Goal: Task Accomplishment & Management: Manage account settings

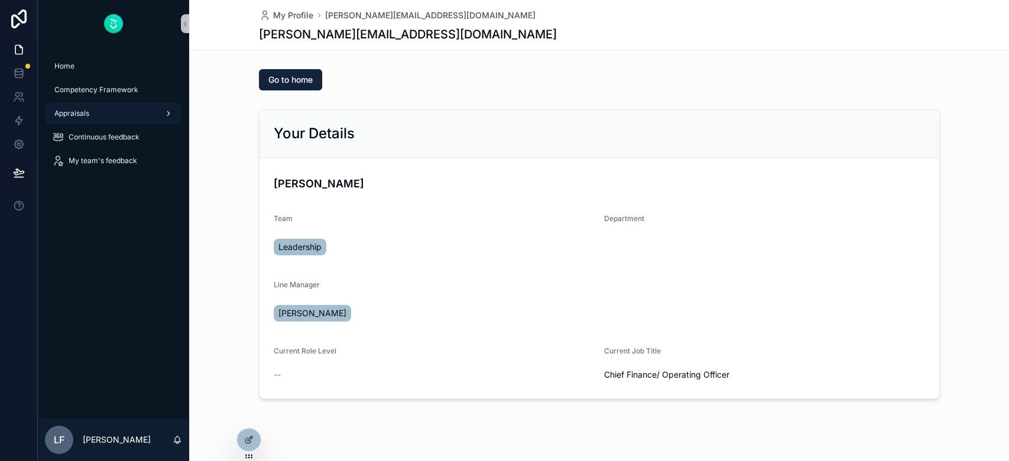
click at [77, 109] on span "Appraisals" at bounding box center [71, 113] width 35 height 9
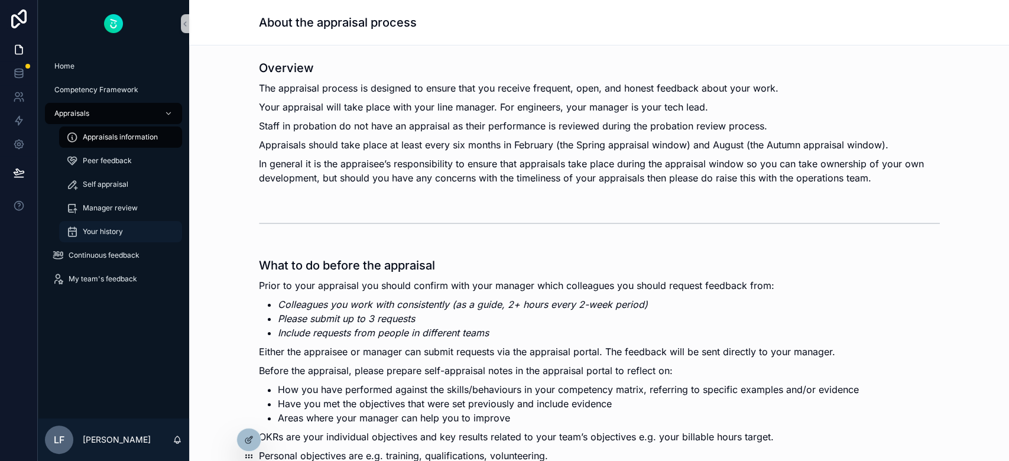
click at [113, 235] on span "Your history" at bounding box center [103, 231] width 40 height 9
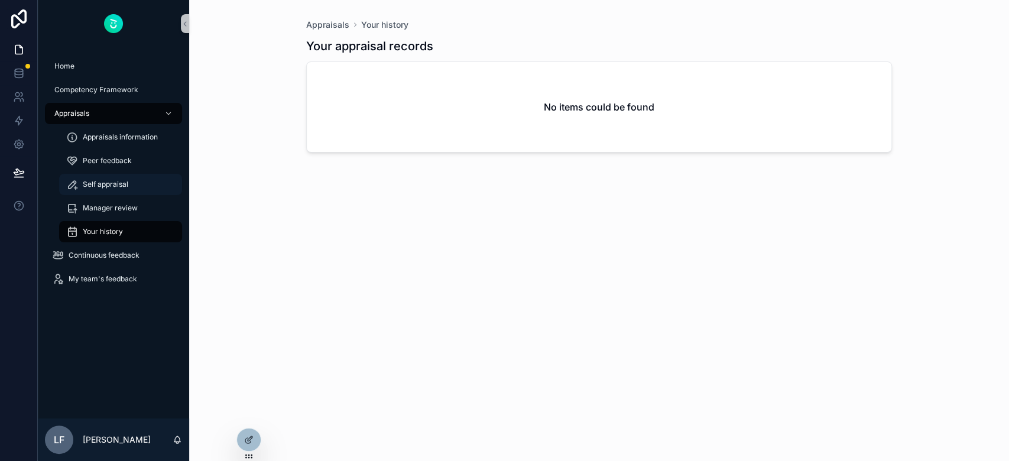
click at [113, 182] on span "Self appraisal" at bounding box center [106, 184] width 46 height 9
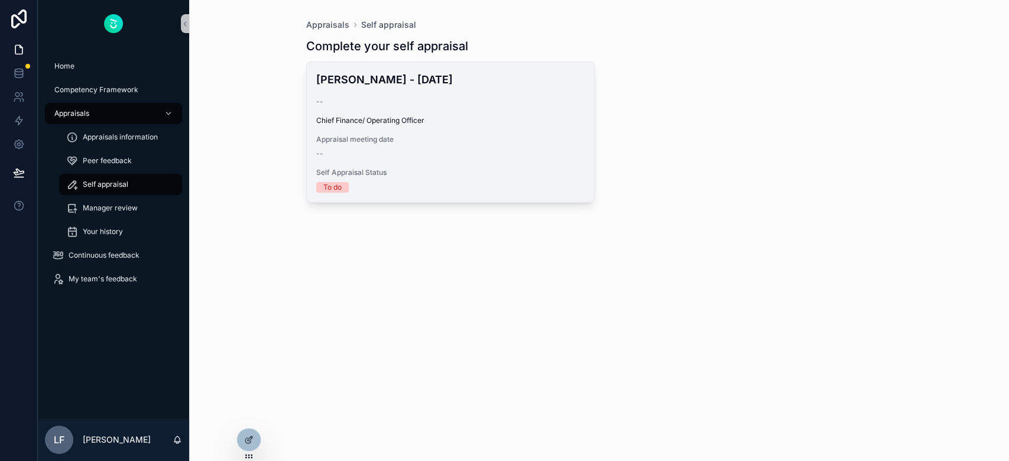
click at [445, 164] on div "[PERSON_NAME] - [DATE] -- Chief Finance/ Operating Officer Appraisal meeting da…" at bounding box center [450, 132] width 287 height 140
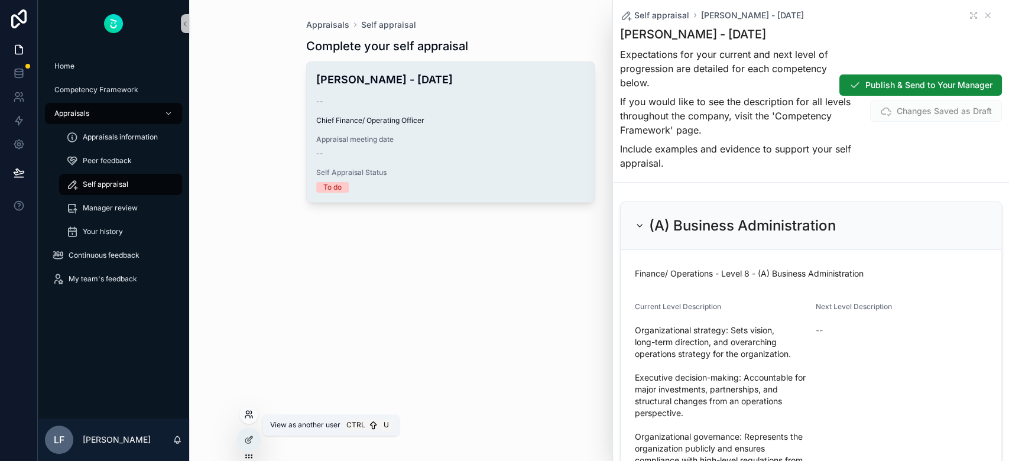
click at [247, 416] on icon at bounding box center [247, 417] width 5 height 2
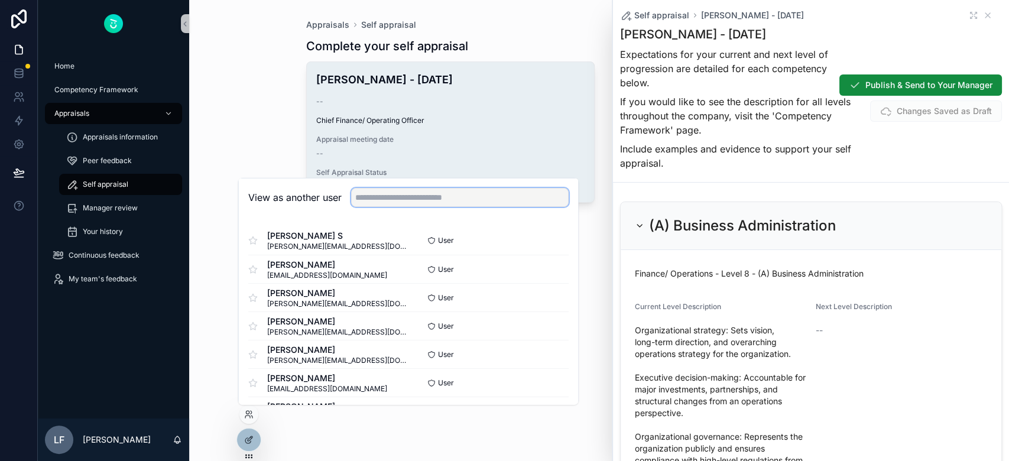
click at [393, 201] on input "text" at bounding box center [460, 197] width 218 height 19
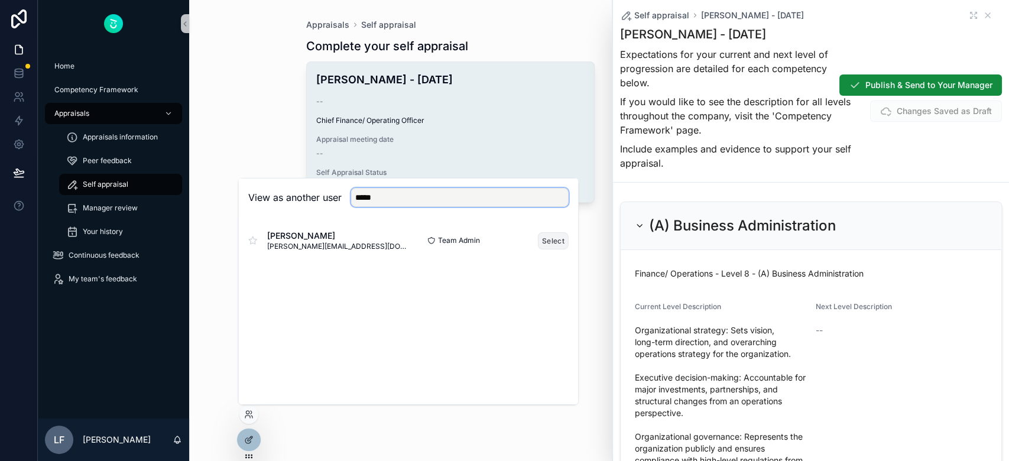
type input "*****"
click at [552, 239] on button "Select" at bounding box center [553, 240] width 31 height 17
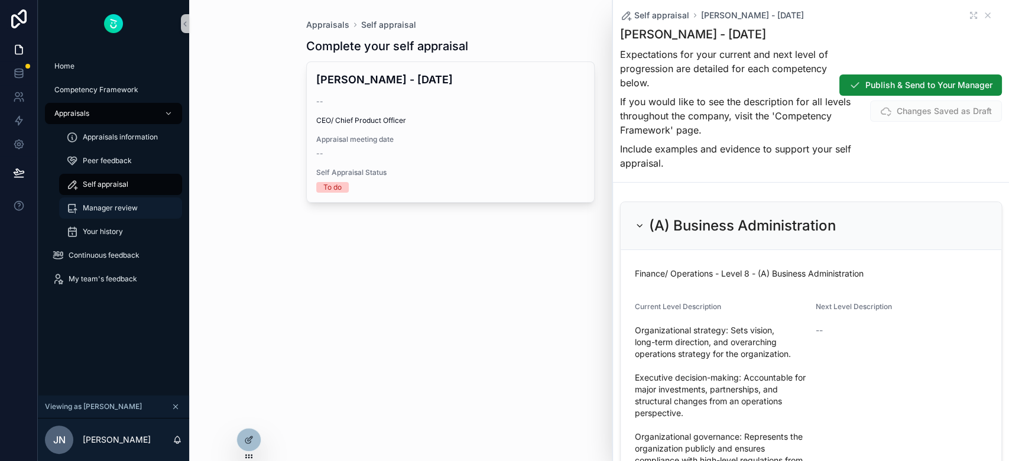
click at [109, 210] on span "Manager review" at bounding box center [110, 207] width 55 height 9
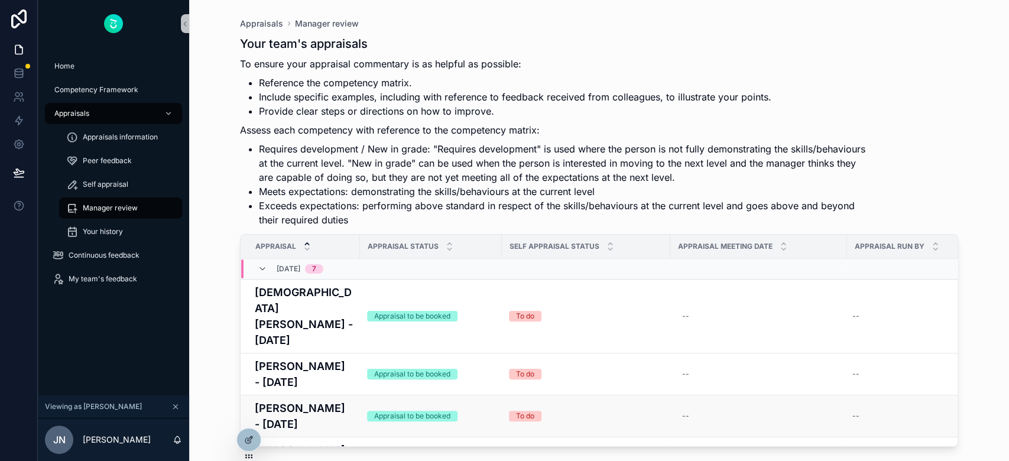
click at [419, 411] on div "Appraisal to be booked" at bounding box center [412, 416] width 76 height 11
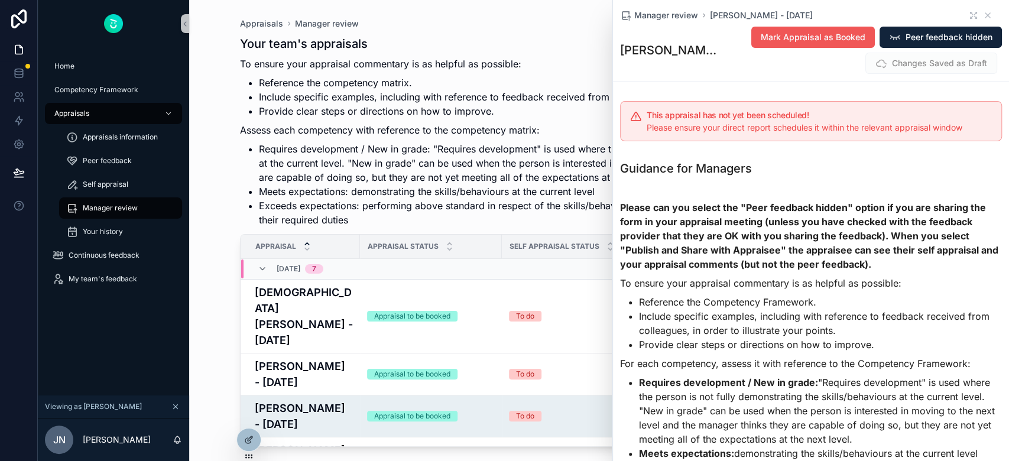
click at [801, 36] on span "Mark Appraisal as Booked" at bounding box center [813, 37] width 105 height 12
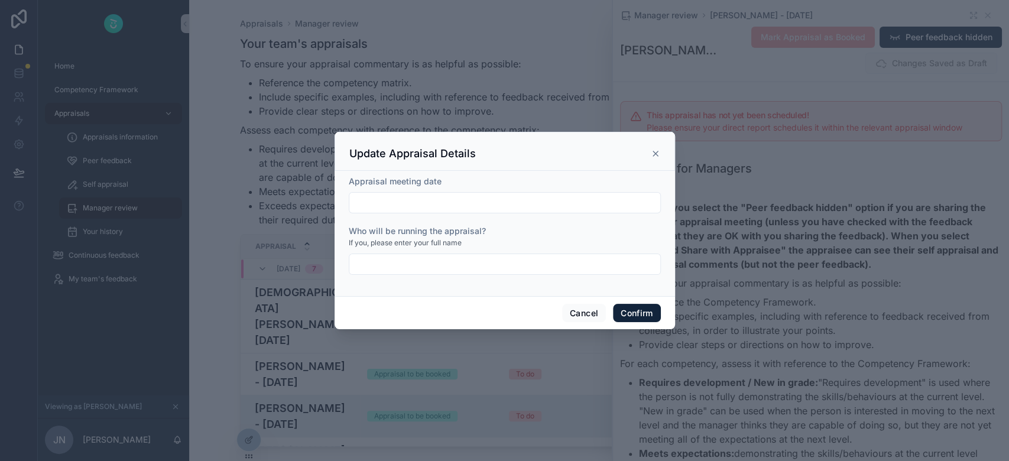
click at [458, 210] on input "text" at bounding box center [504, 202] width 311 height 17
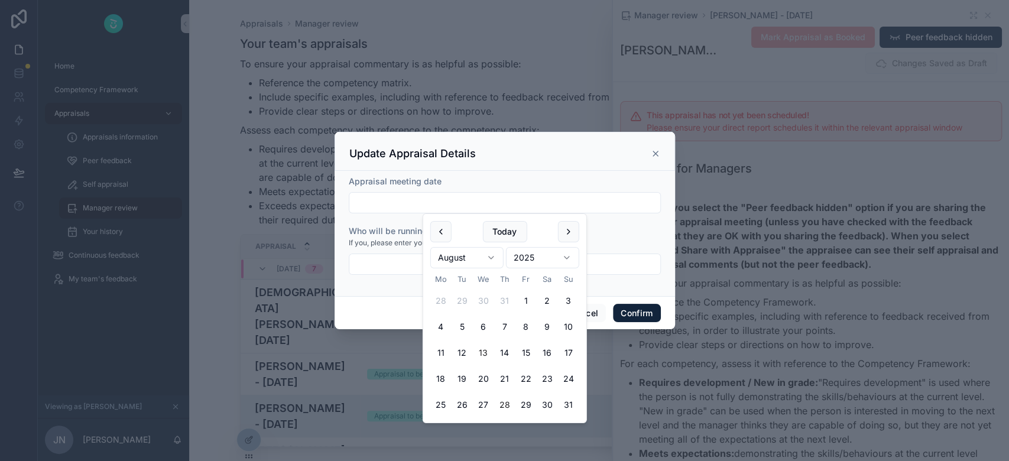
click at [507, 404] on button "28" at bounding box center [504, 404] width 21 height 21
type input "**********"
click at [401, 262] on input "text" at bounding box center [504, 264] width 311 height 17
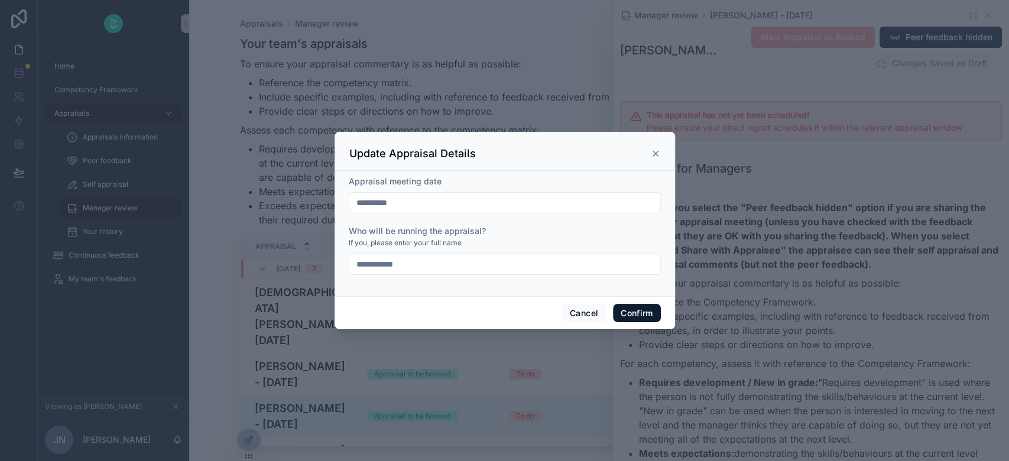
type input "**********"
click at [631, 313] on button "Confirm" at bounding box center [636, 313] width 47 height 19
